Goal: Book appointment/travel/reservation

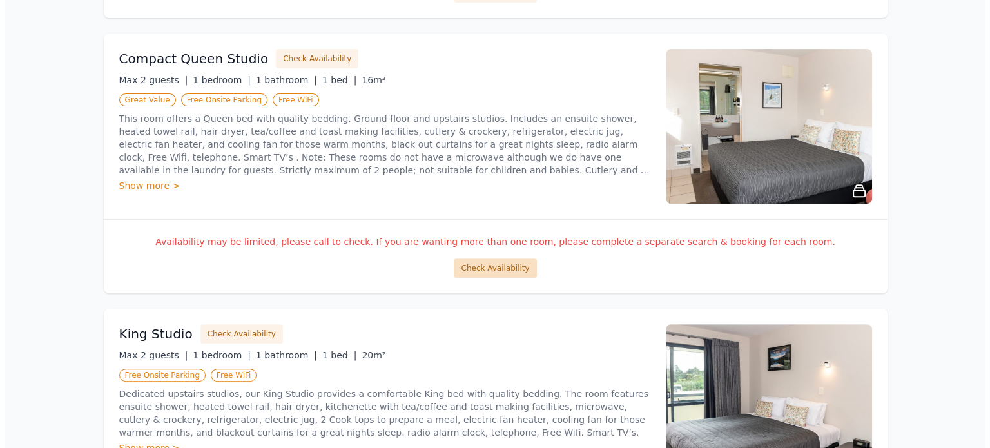
scroll to position [516, 0]
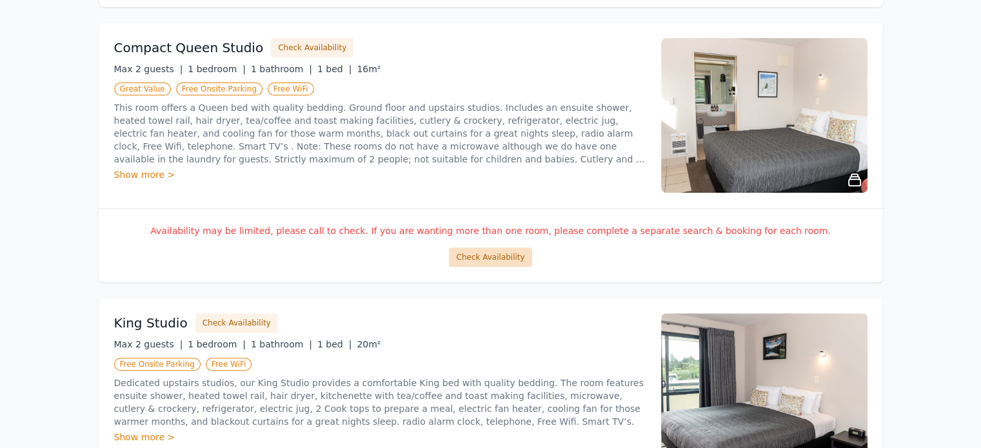
click at [490, 256] on button "Check Availability" at bounding box center [490, 257] width 83 height 19
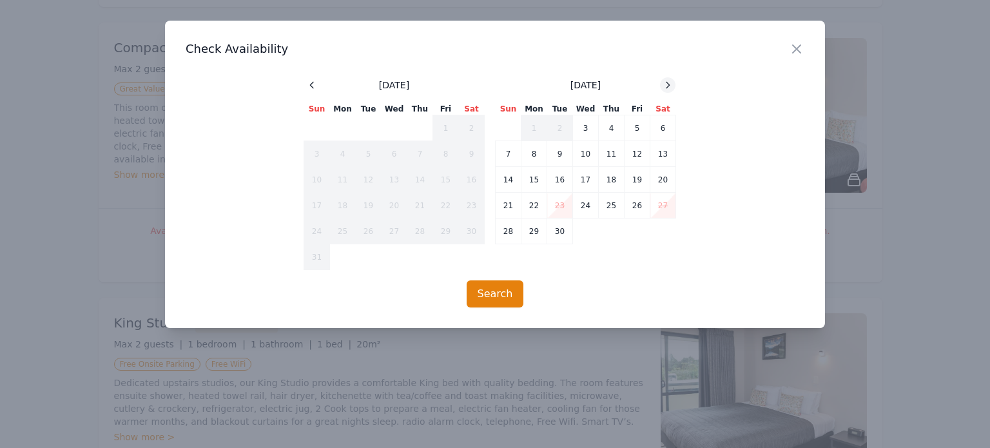
click at [670, 84] on icon at bounding box center [668, 85] width 10 height 10
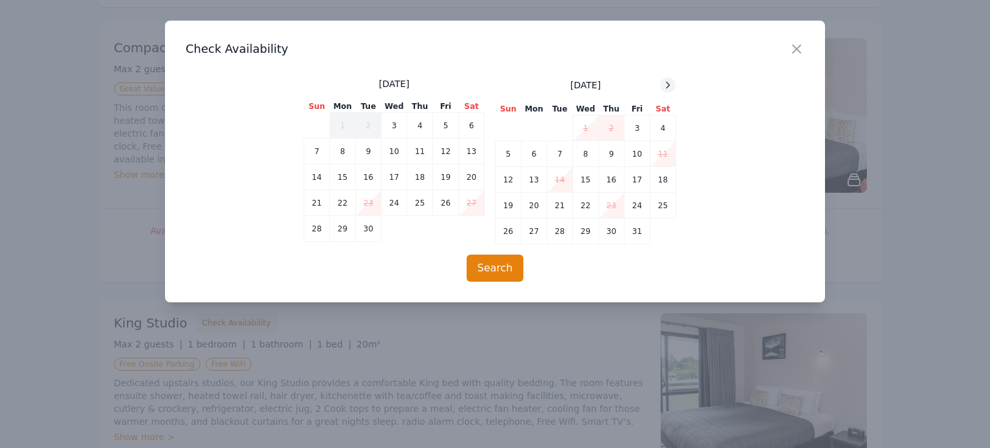
click at [670, 84] on icon at bounding box center [668, 85] width 10 height 10
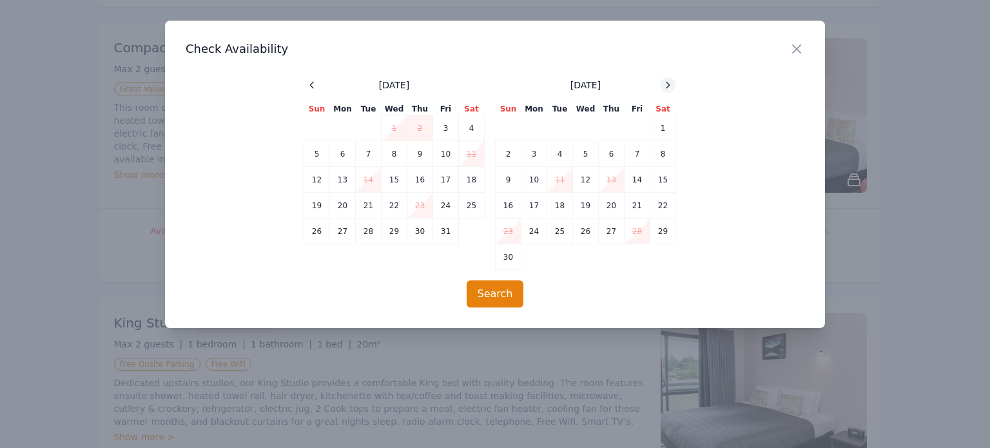
click at [670, 84] on icon at bounding box center [668, 85] width 10 height 10
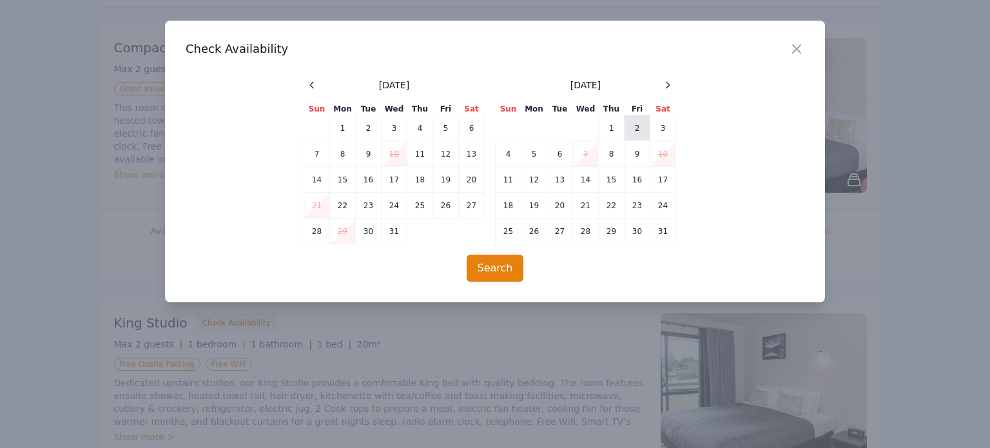
click at [637, 127] on td "2" at bounding box center [638, 128] width 26 height 26
click at [662, 125] on td "3" at bounding box center [663, 128] width 26 height 26
click at [498, 266] on button "Search" at bounding box center [495, 268] width 57 height 27
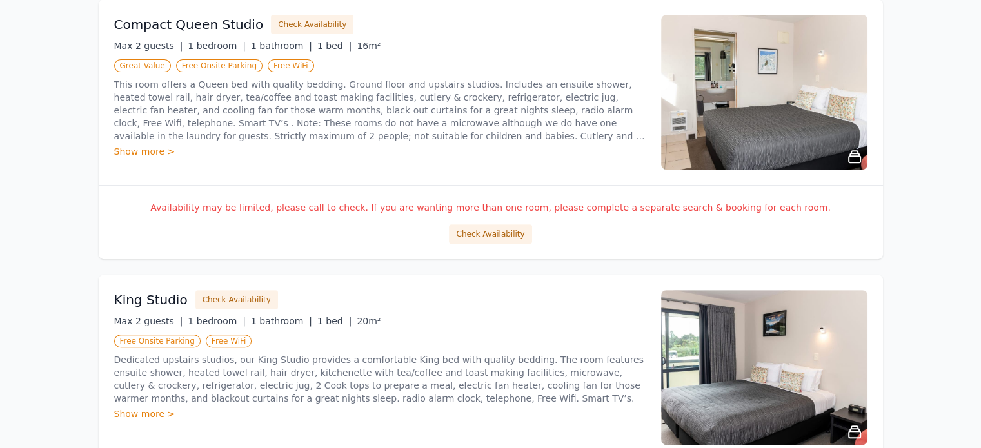
scroll to position [516, 0]
